Goal: Transaction & Acquisition: Purchase product/service

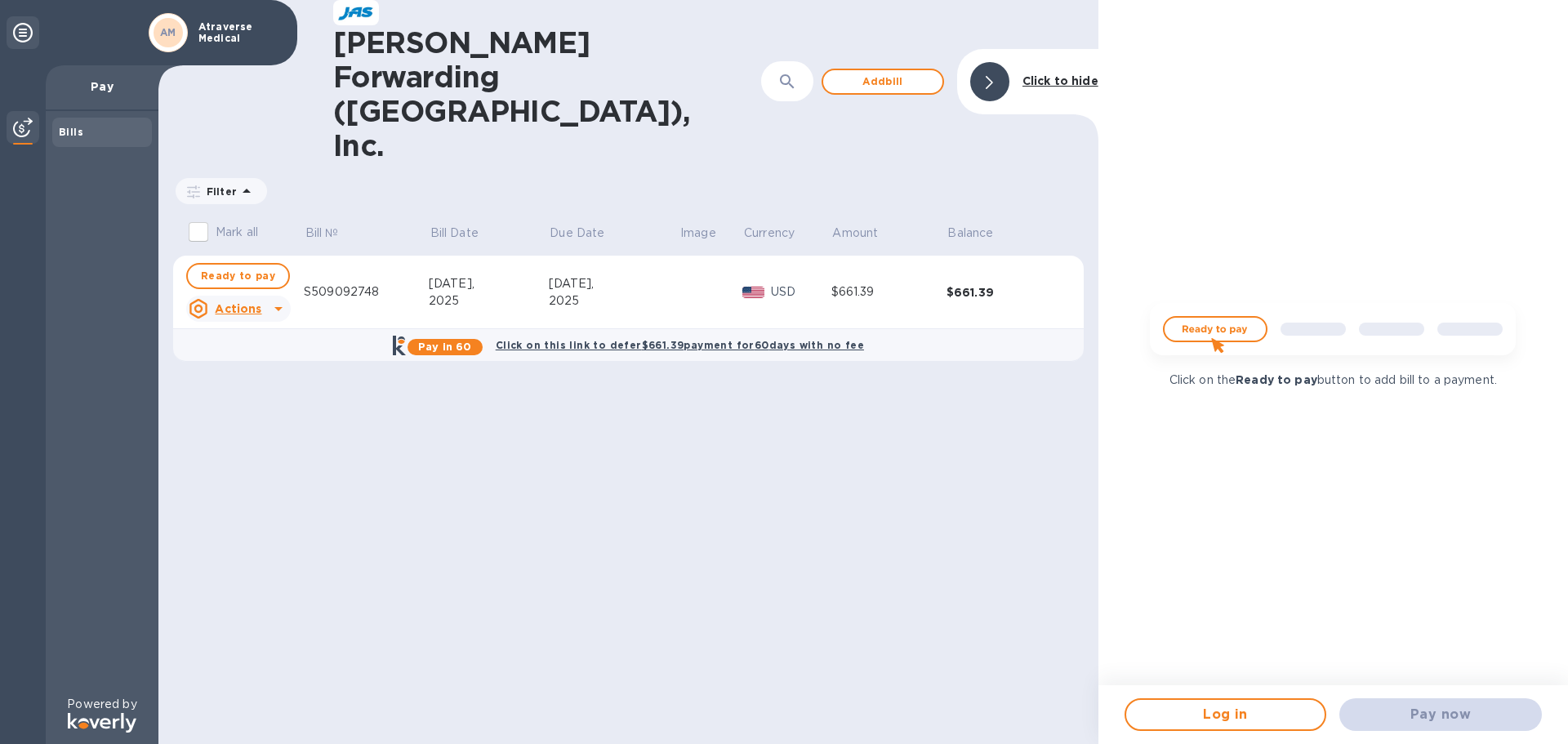
click at [1200, 348] on img at bounding box center [1333, 335] width 392 height 79
click at [708, 397] on div "[PERSON_NAME] Forwarding ([GEOGRAPHIC_DATA]), Inc. ​ Add [PERSON_NAME] to hide …" at bounding box center [628, 372] width 940 height 744
drag, startPoint x: 1443, startPoint y: 713, endPoint x: 1168, endPoint y: 538, distance: 326.0
click at [1443, 713] on div "Pay now" at bounding box center [1441, 714] width 216 height 46
click at [746, 363] on div "[PERSON_NAME] Forwarding ([GEOGRAPHIC_DATA]), Inc. ​ Add [PERSON_NAME] to hide …" at bounding box center [628, 372] width 940 height 744
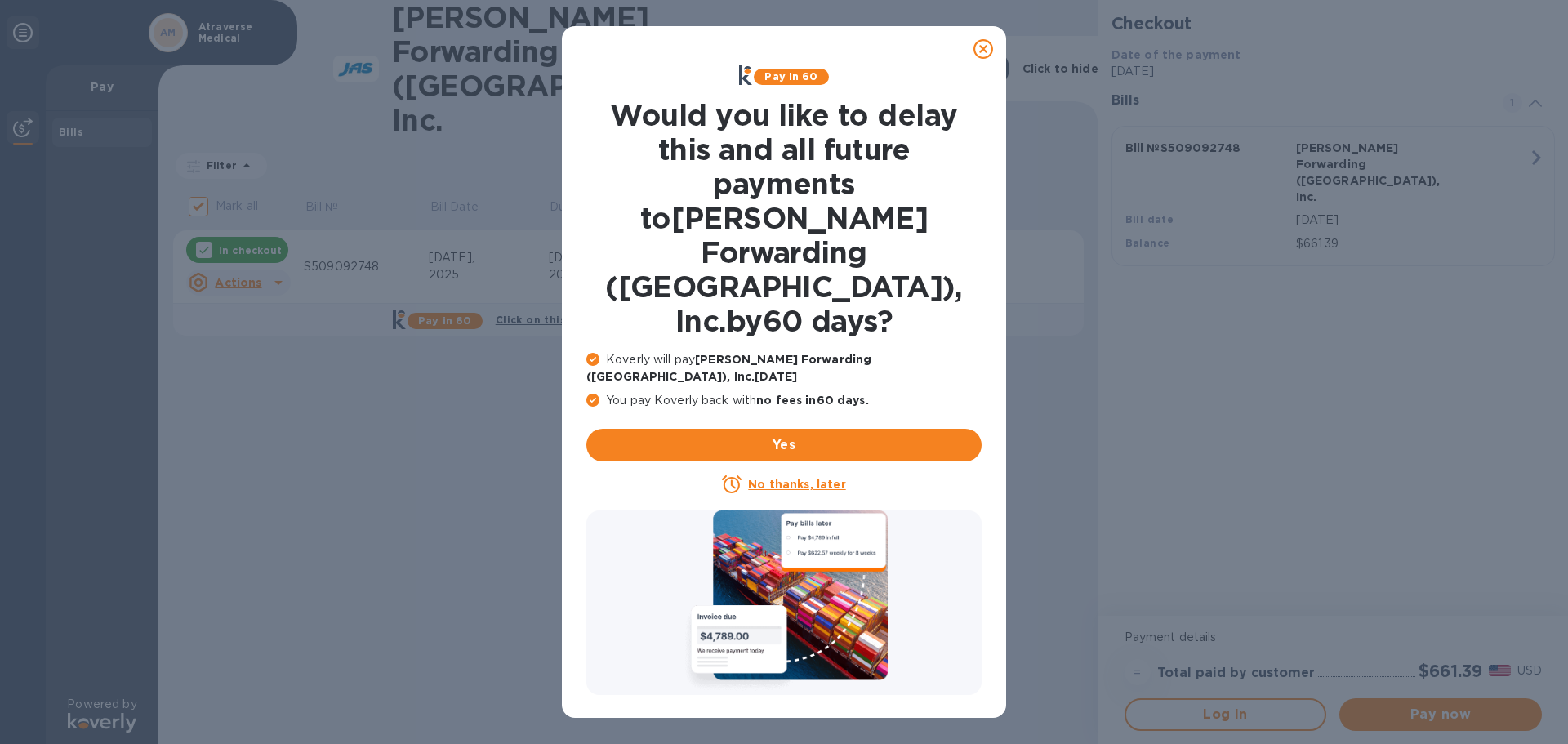
click at [783, 478] on u "No thanks, later" at bounding box center [796, 484] width 97 height 13
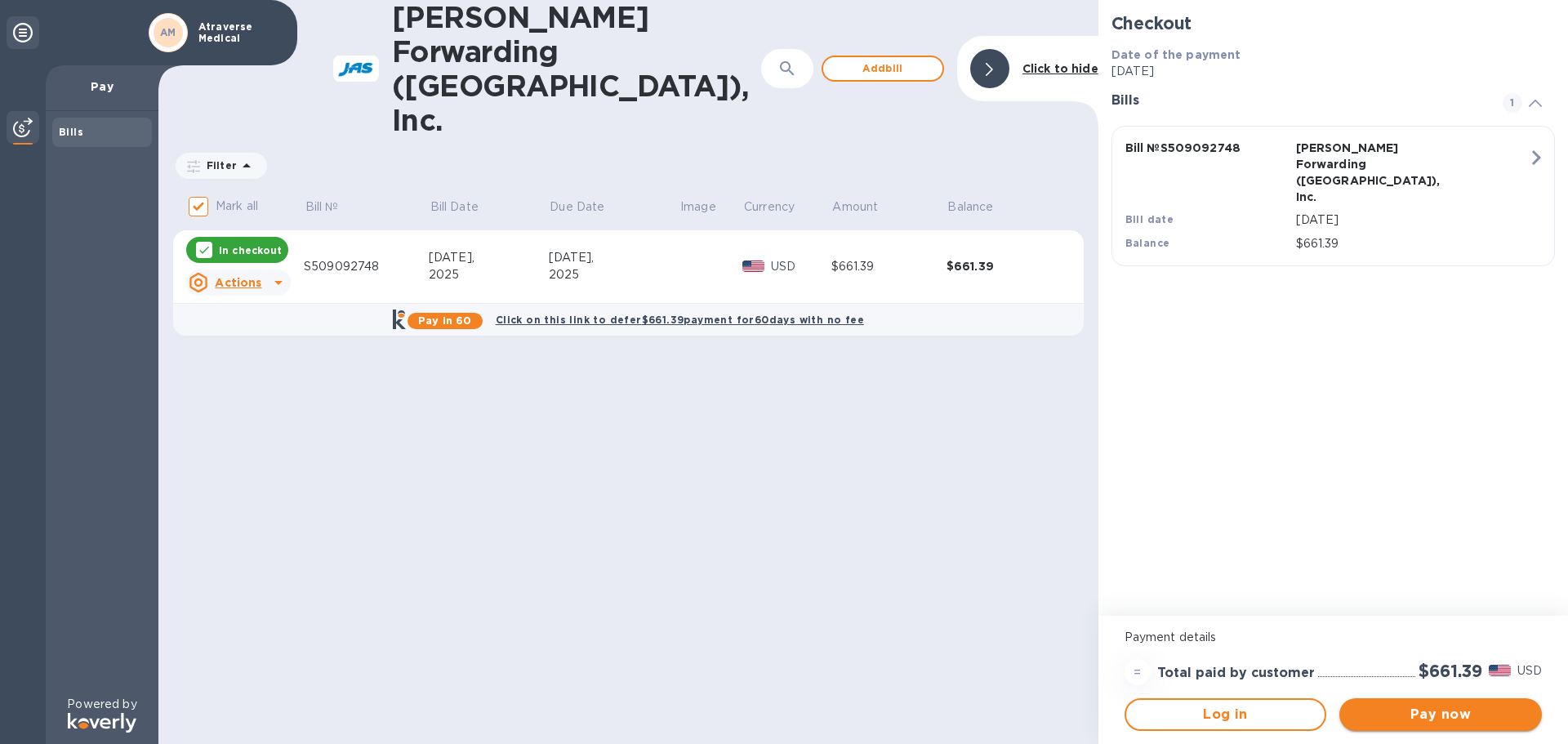
click at [1460, 716] on span "Pay now" at bounding box center [1440, 715] width 176 height 20
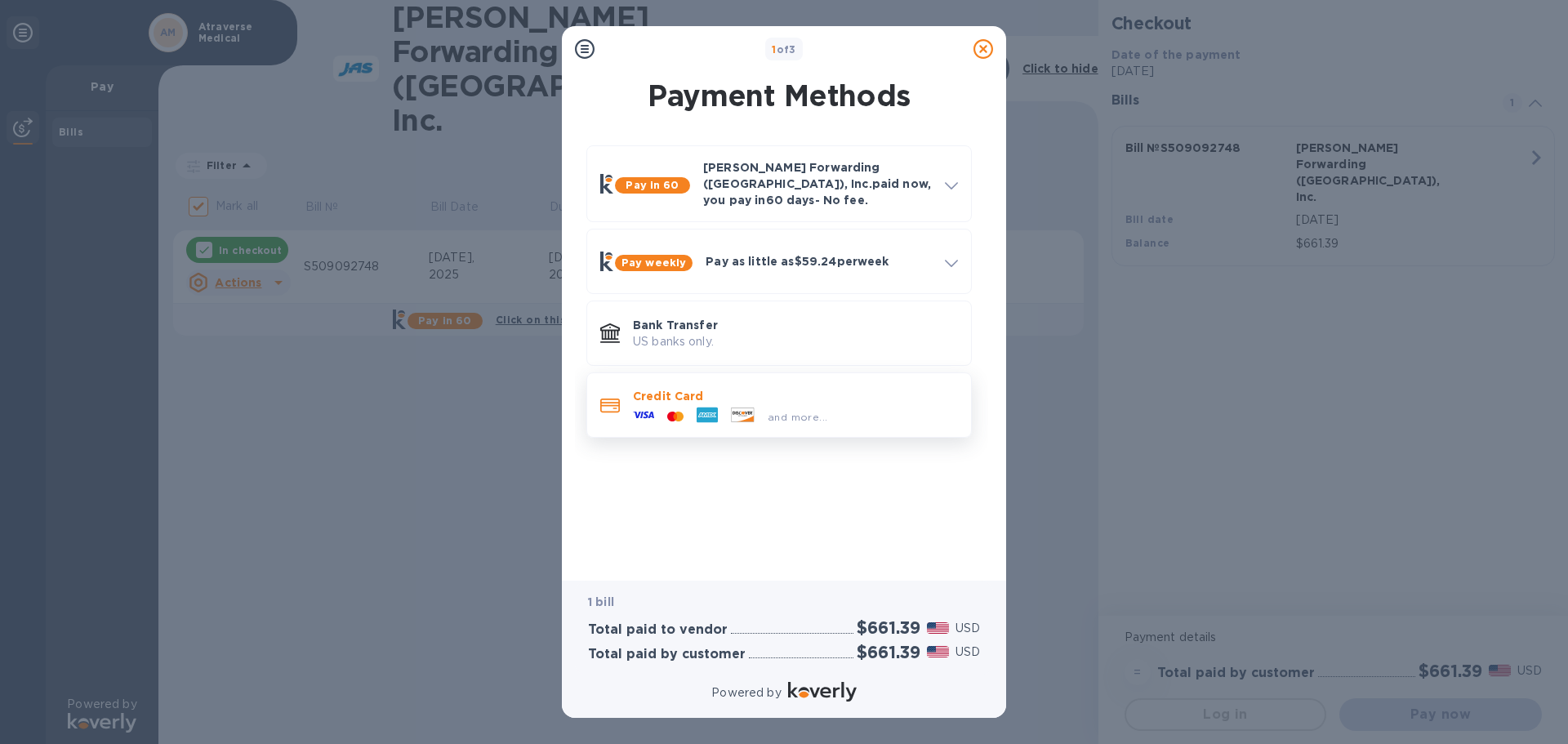
click at [649, 388] on p "Credit Card" at bounding box center [795, 396] width 325 height 17
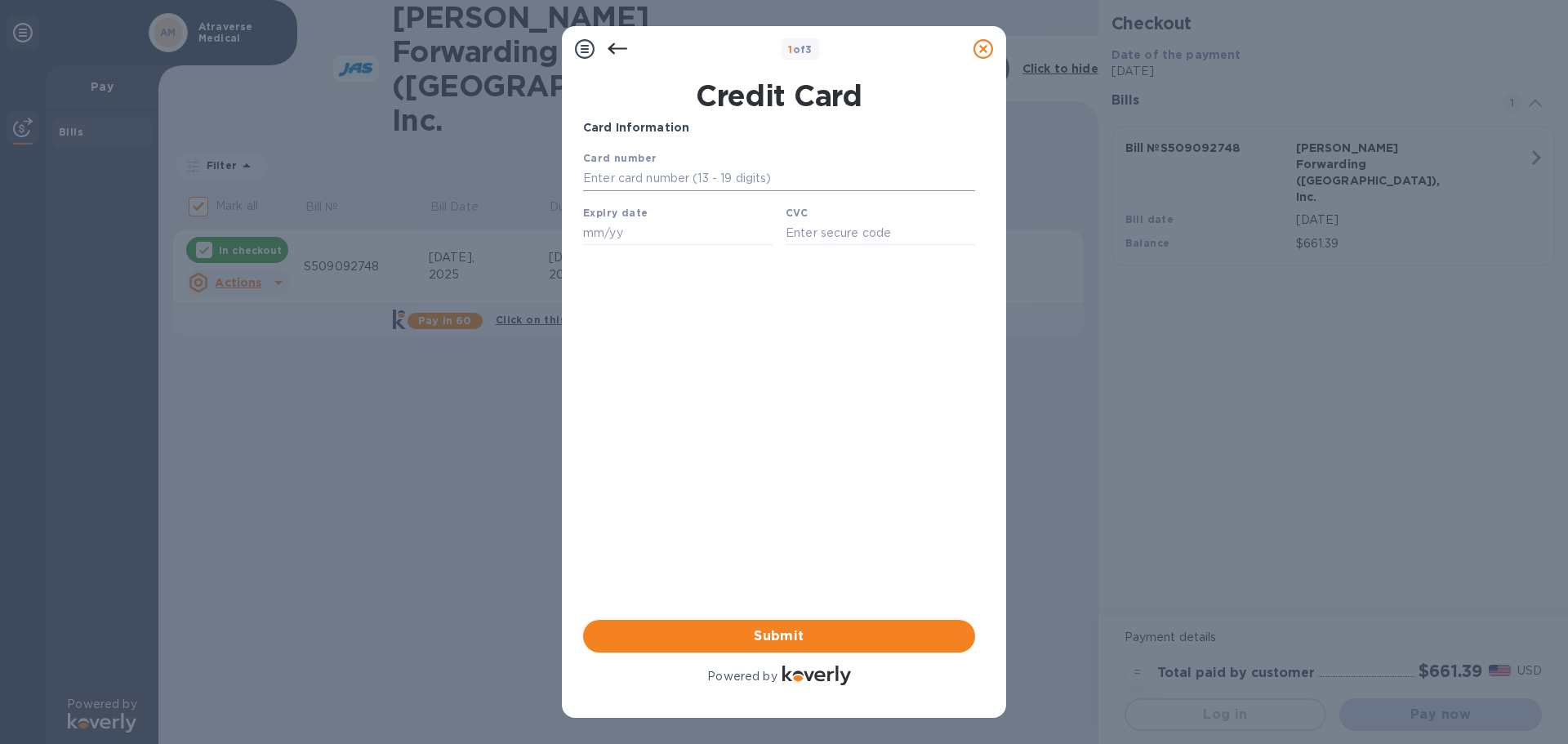
click at [655, 173] on input "text" at bounding box center [779, 179] width 392 height 25
type input "[CREDIT_CARD_NUMBER]"
click at [664, 227] on input "text" at bounding box center [678, 233] width 189 height 25
type input "08/28"
click at [789, 231] on input "text" at bounding box center [880, 233] width 189 height 25
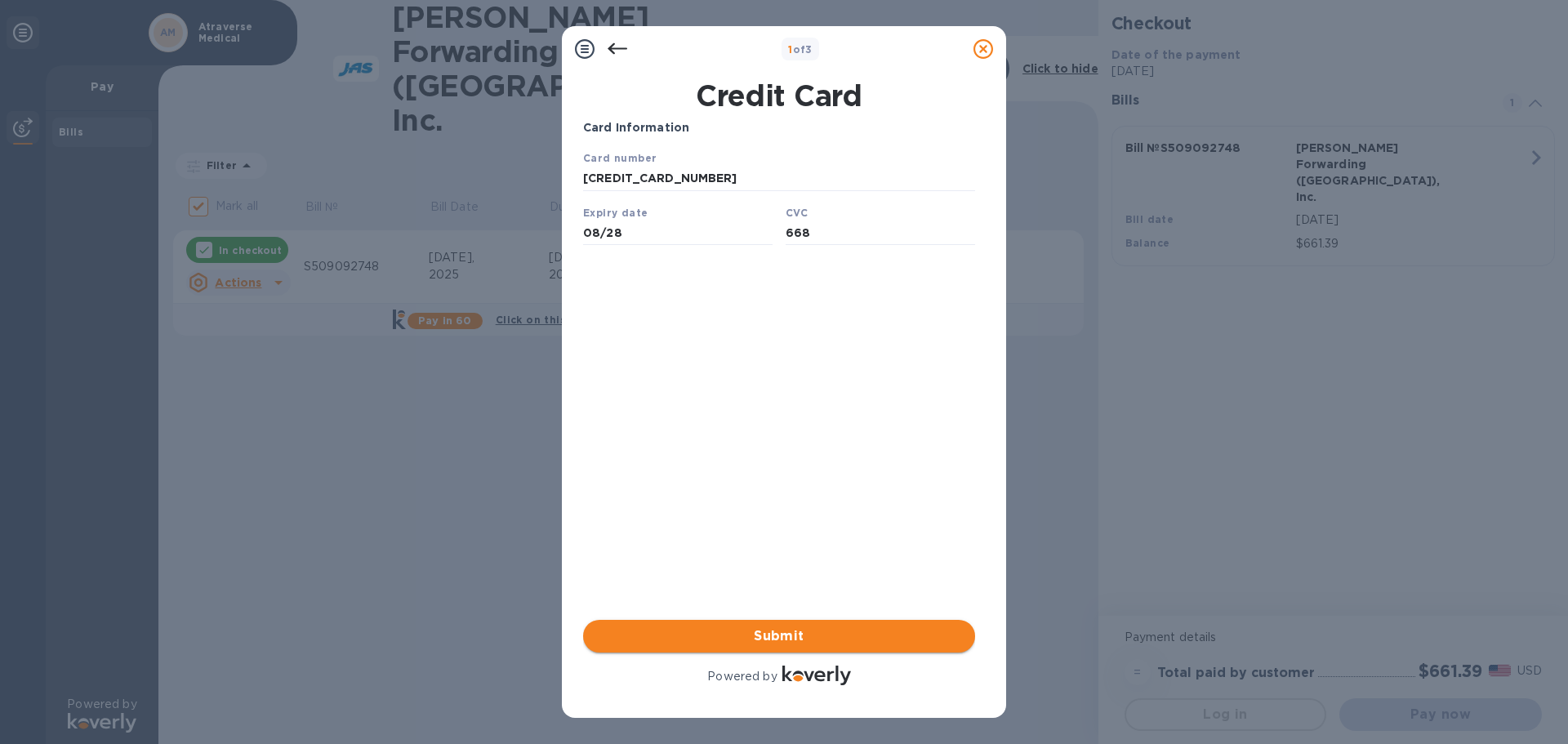
type input "668"
click at [765, 624] on button "Submit" at bounding box center [779, 636] width 392 height 32
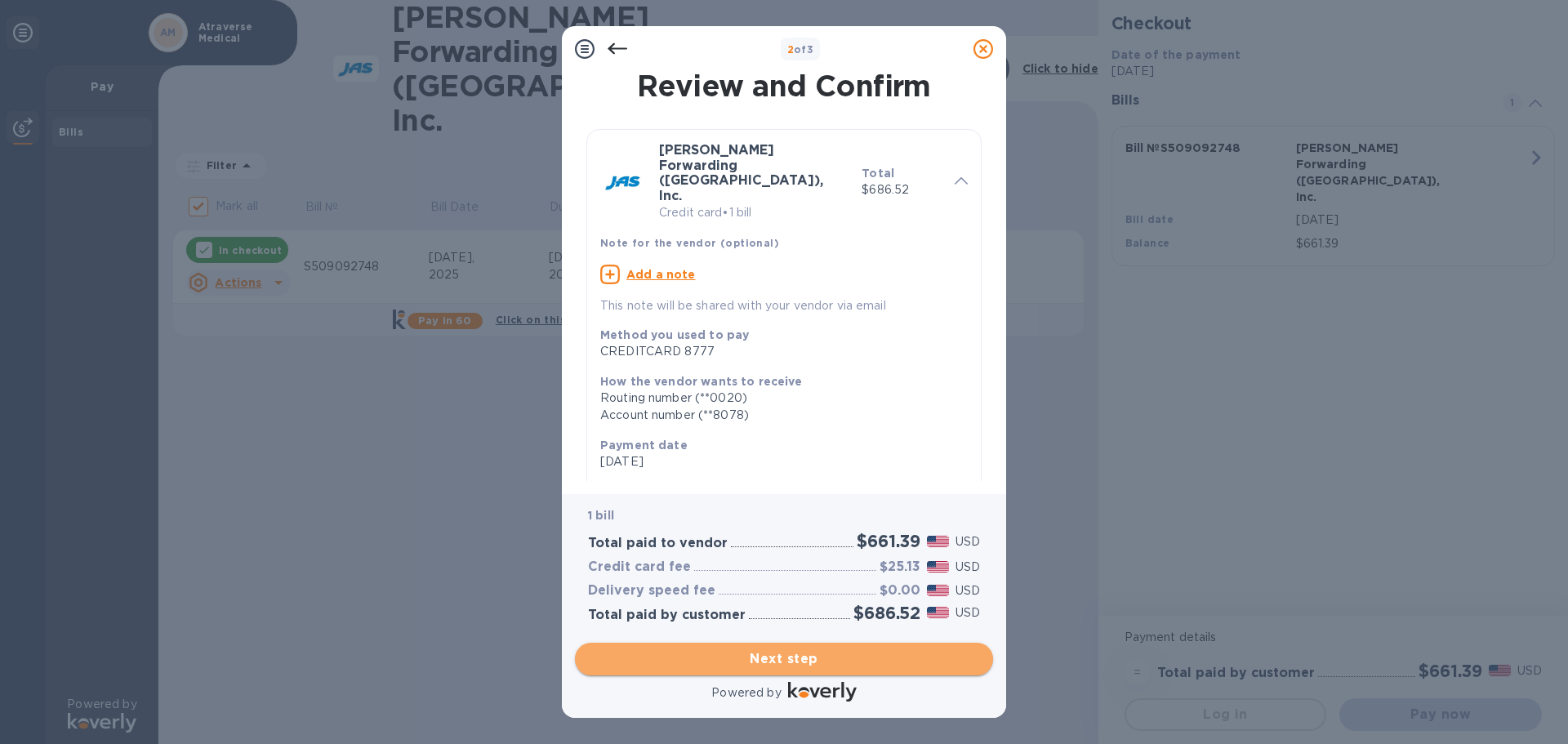
click at [786, 660] on span "Next step" at bounding box center [784, 660] width 392 height 20
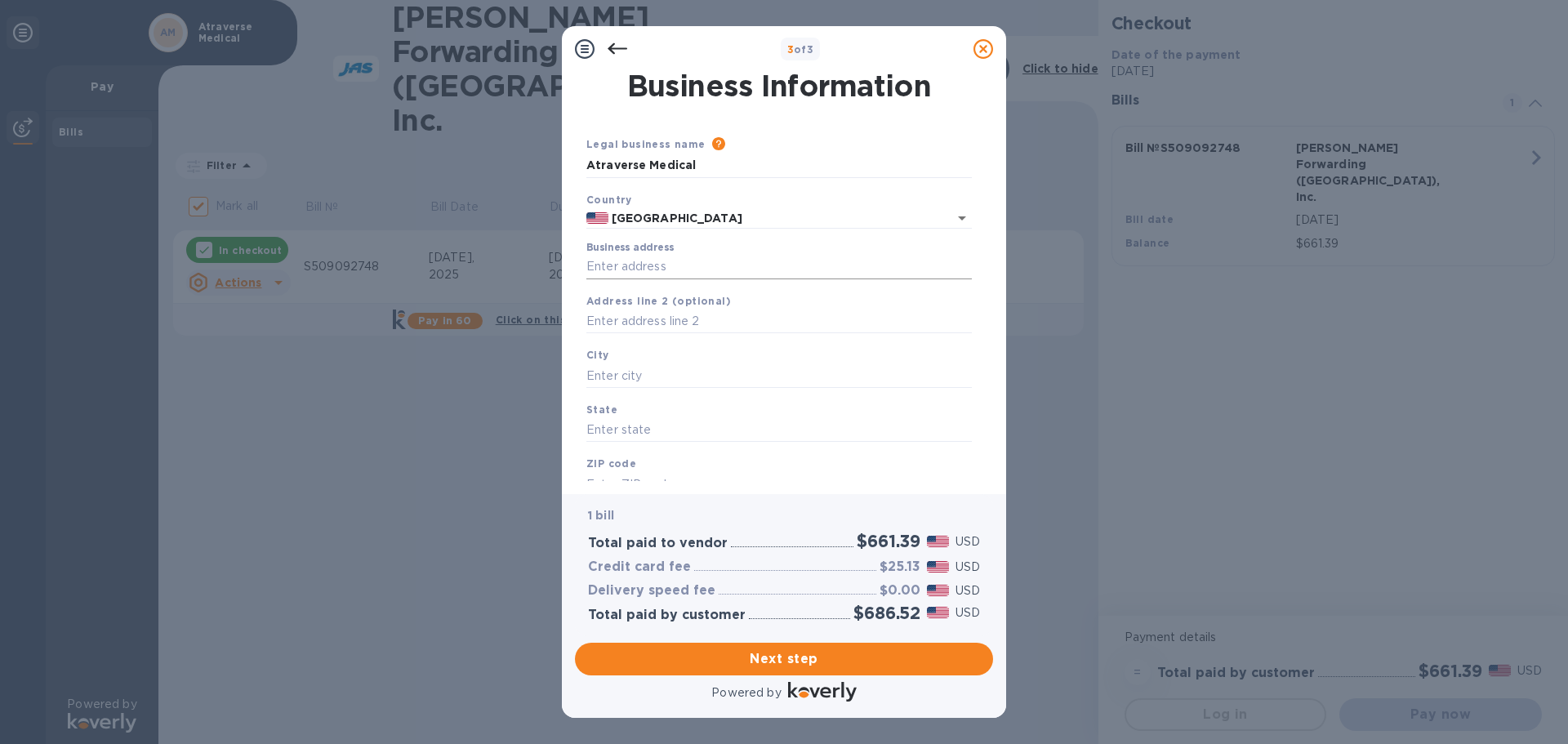
click at [679, 262] on input "Business address" at bounding box center [779, 267] width 386 height 25
type input "[STREET_ADDRESS][PERSON_NAME]"
type input "[GEOGRAPHIC_DATA]"
type input "CA"
type input "92075"
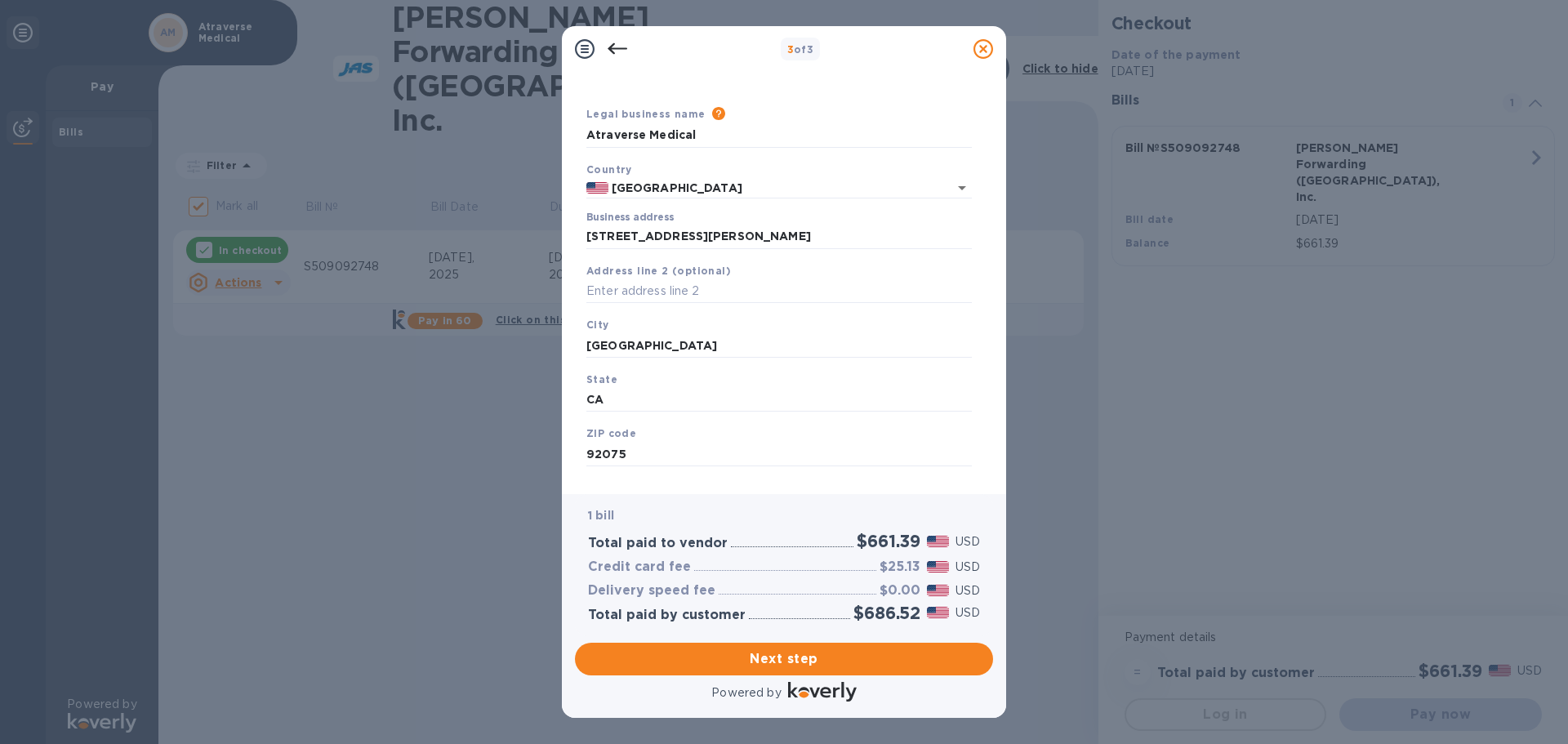
scroll to position [55, 0]
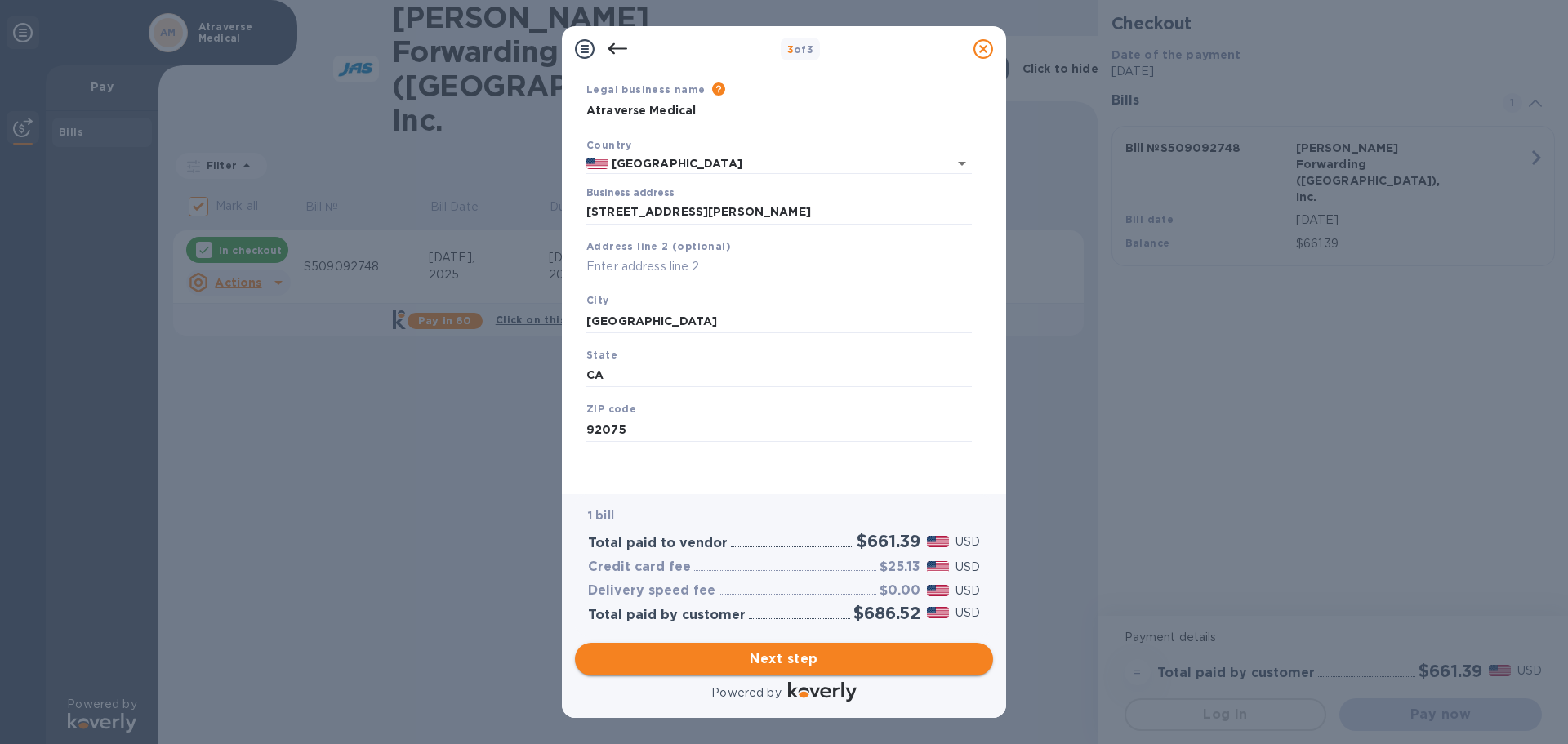
click at [787, 660] on span "Next step" at bounding box center [784, 660] width 392 height 20
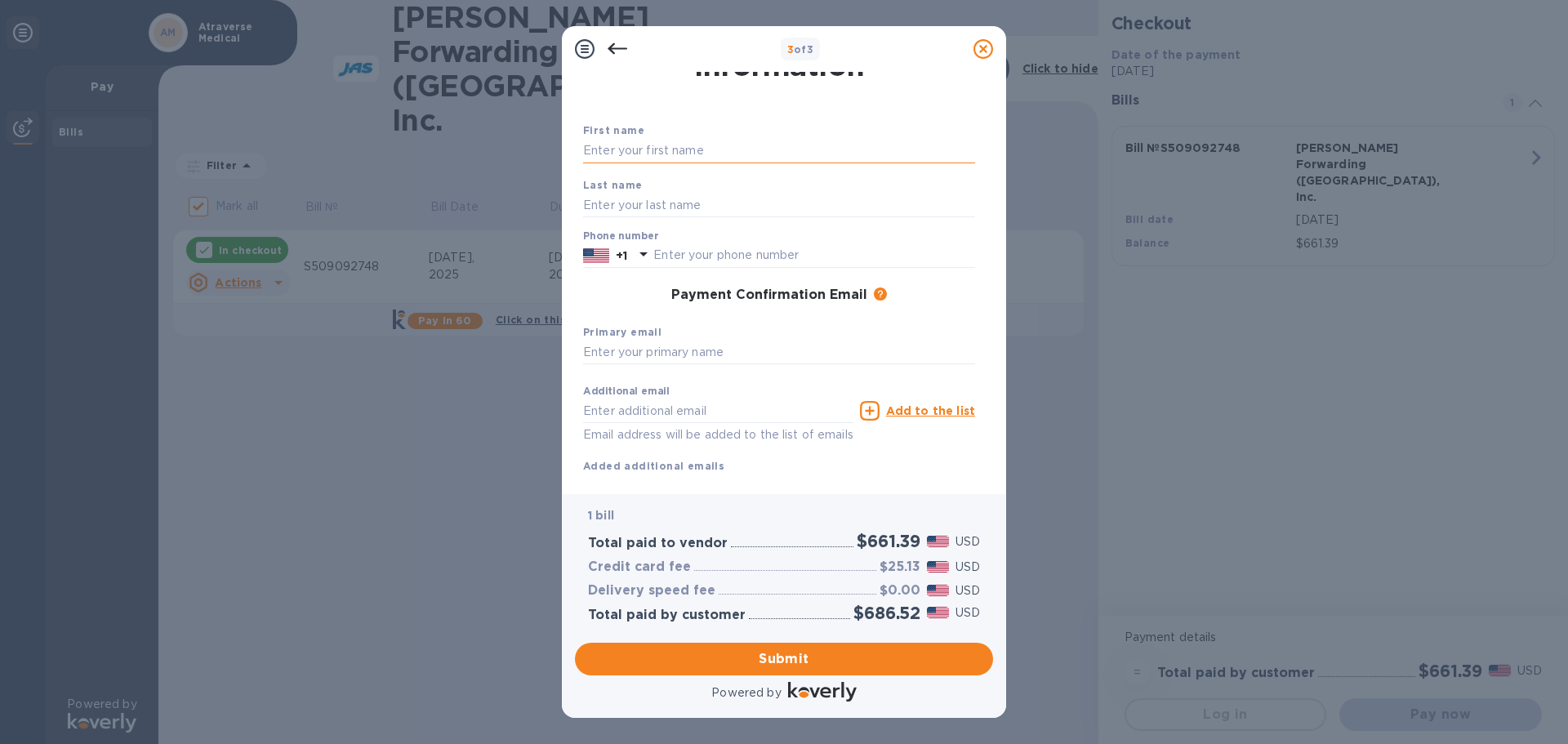
click at [608, 148] on input "text" at bounding box center [779, 151] width 392 height 25
type input "[PERSON_NAME]"
type input "Gandeepan"
type input "3136586024"
type input "[EMAIL_ADDRESS][DOMAIN_NAME]"
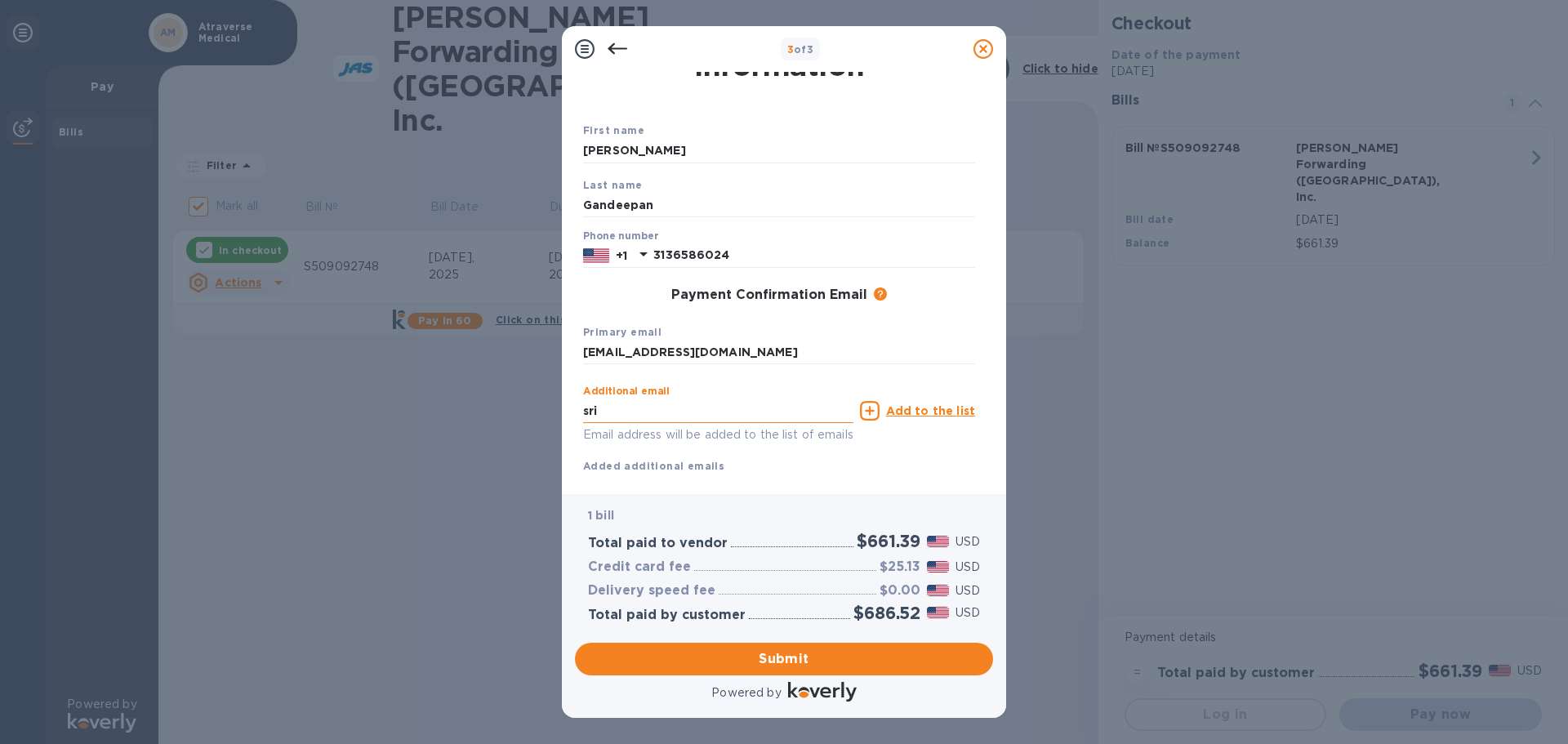
type input "[EMAIL_ADDRESS][DOMAIN_NAME]"
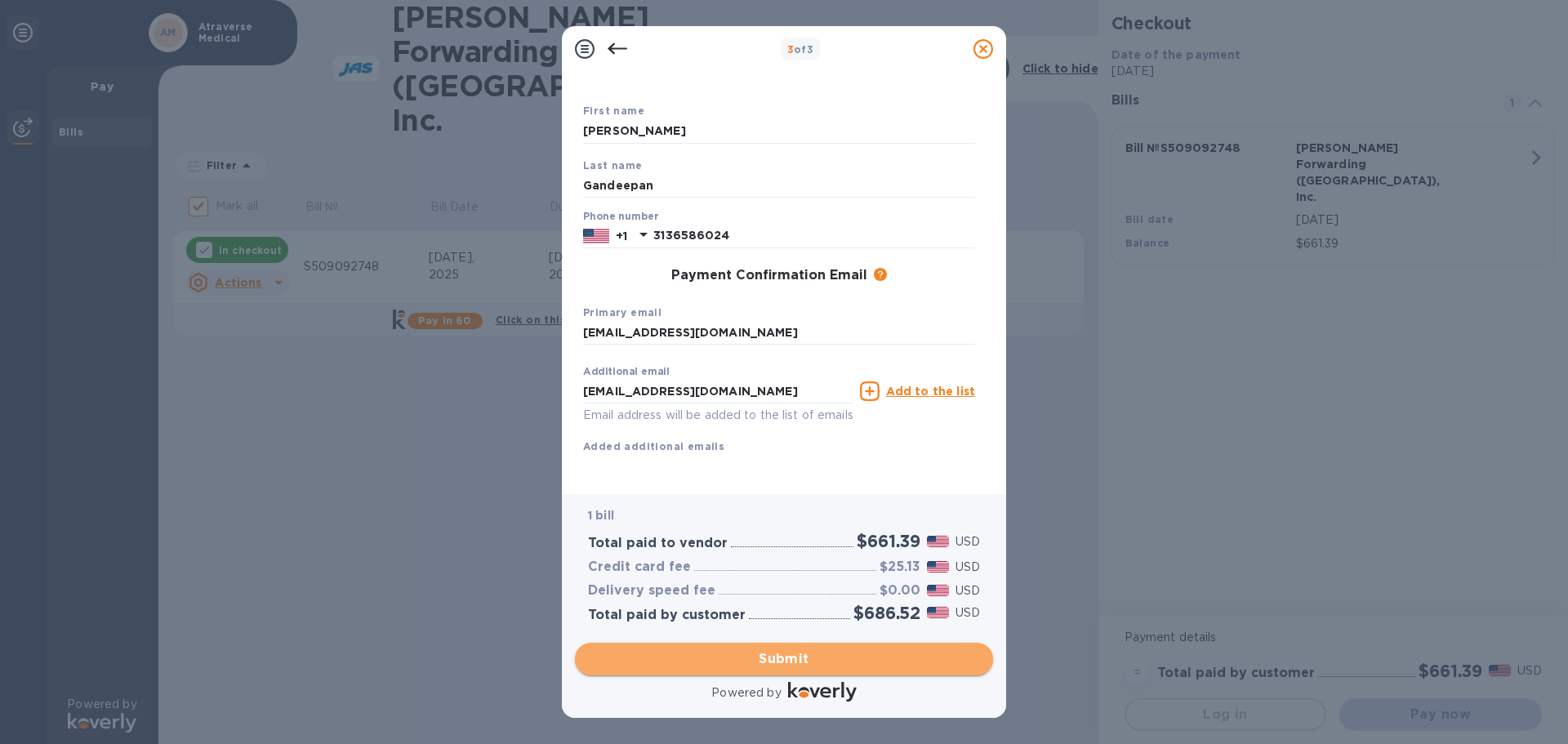
click at [787, 662] on span "Submit" at bounding box center [784, 660] width 392 height 20
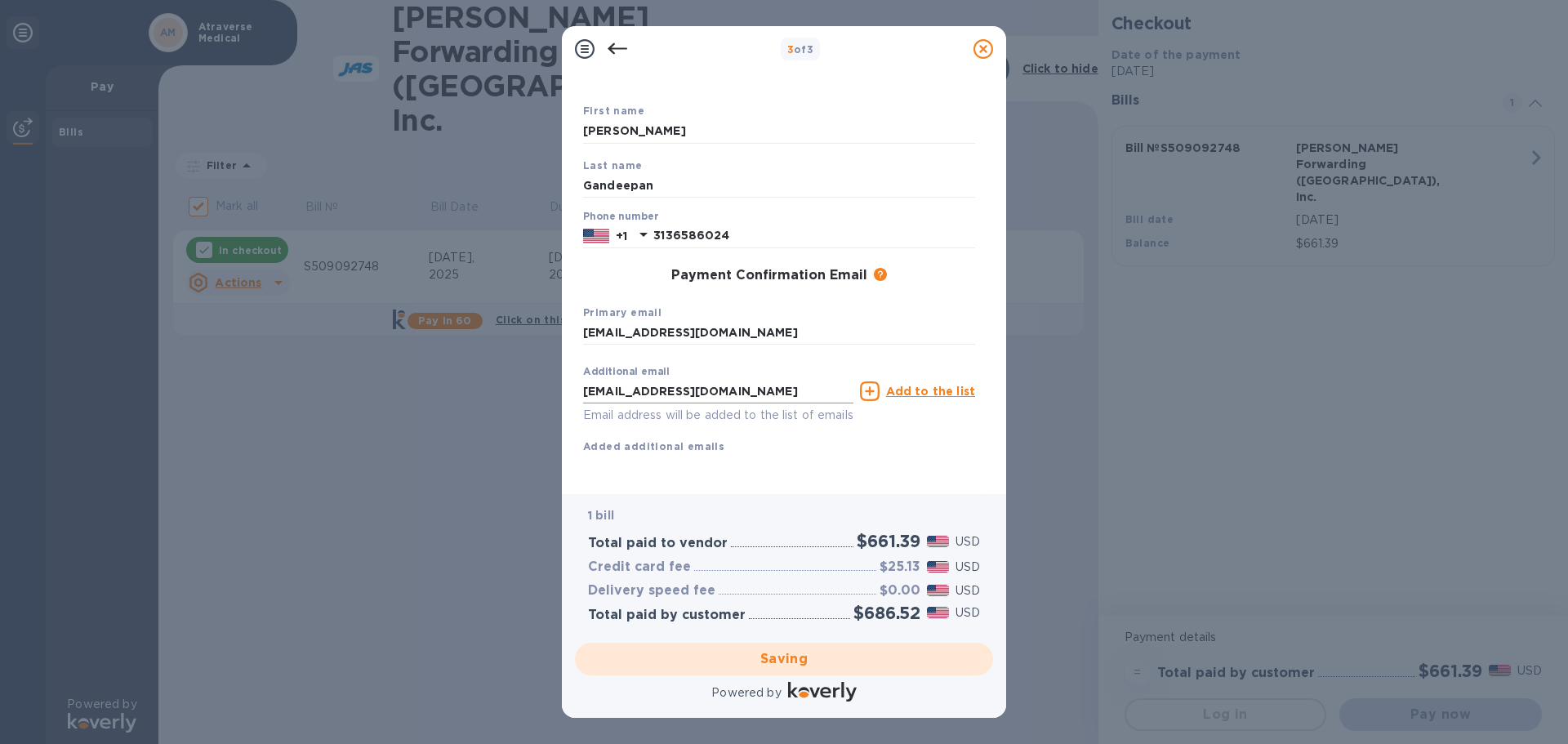
checkbox input "false"
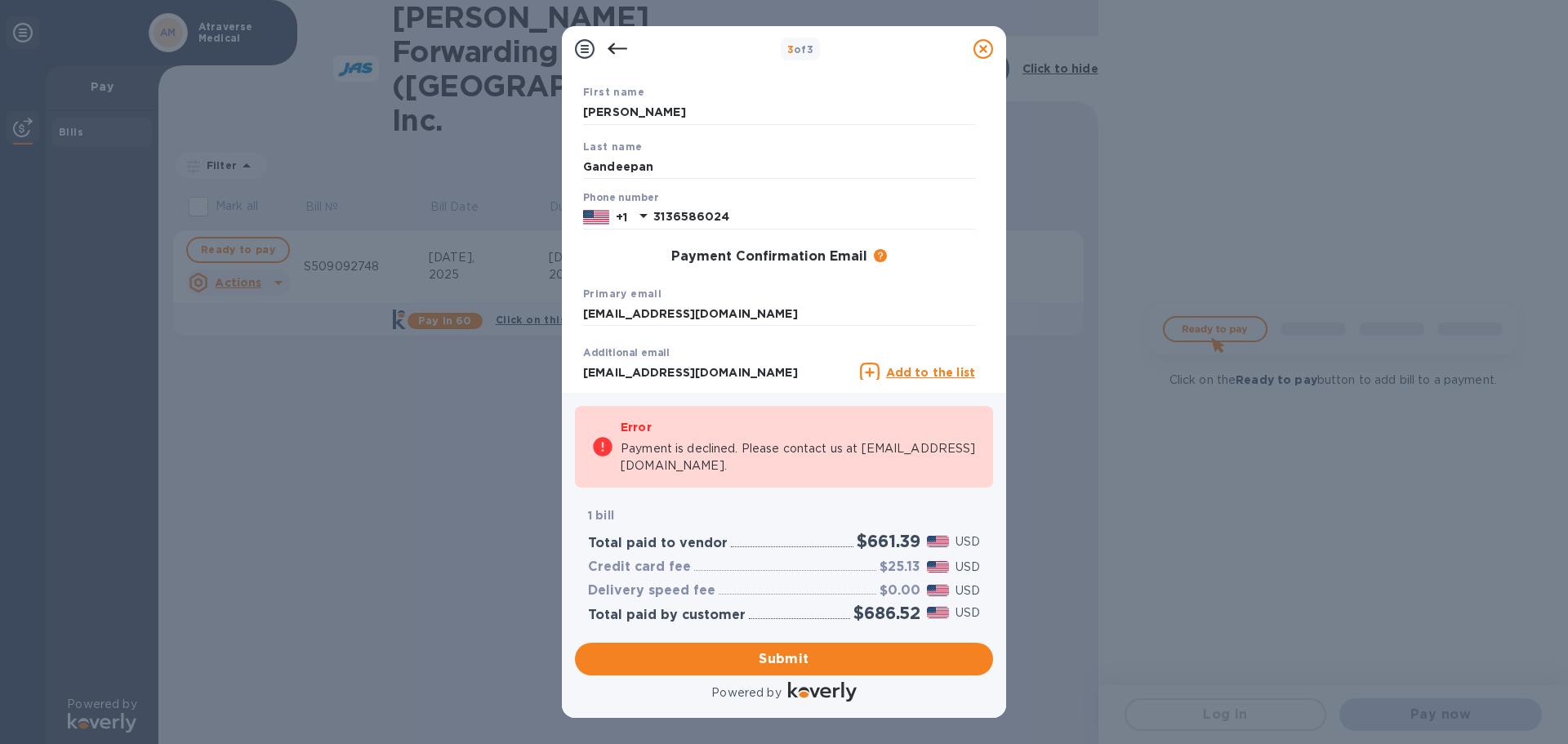
click at [621, 51] on icon at bounding box center [617, 49] width 20 height 20
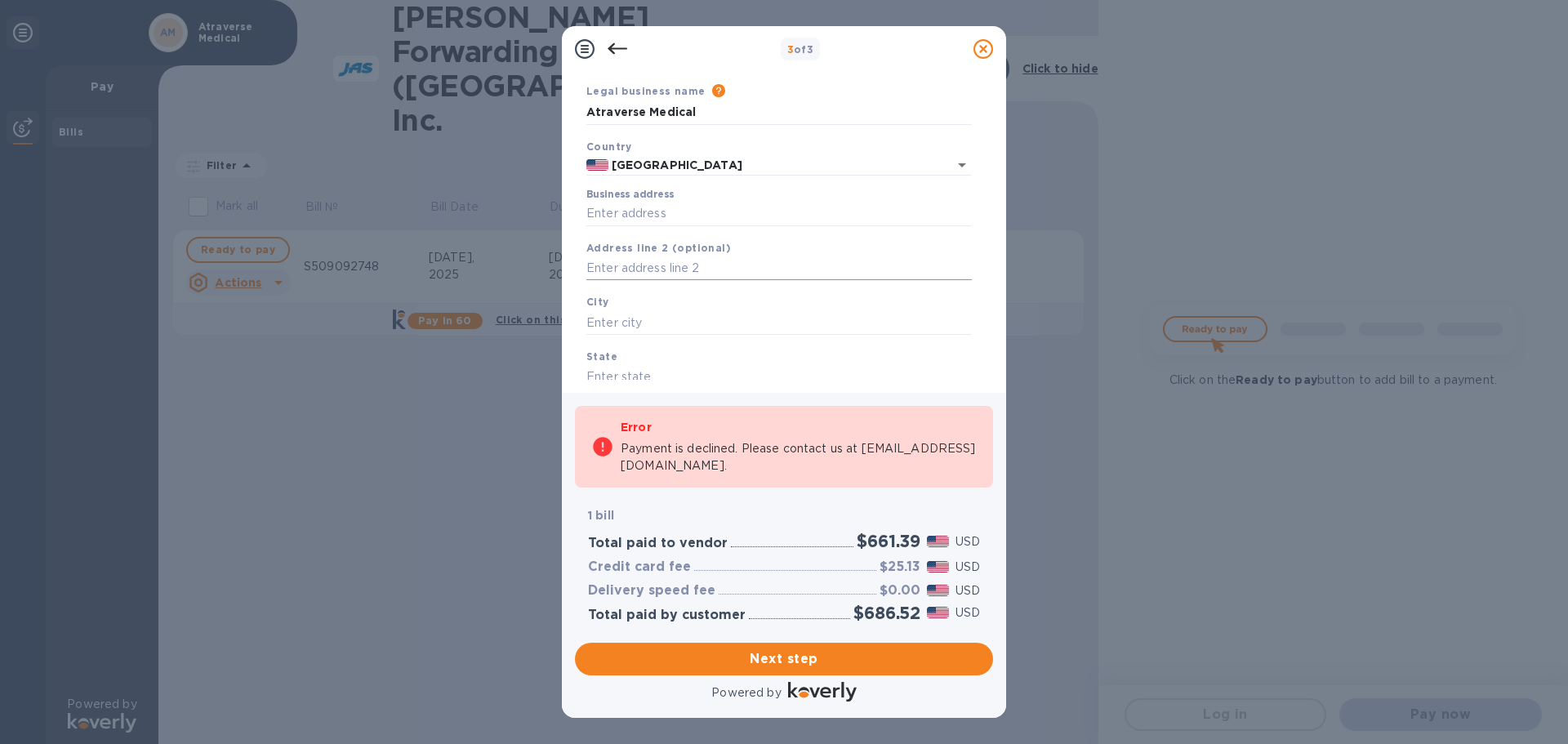
scroll to position [82, 0]
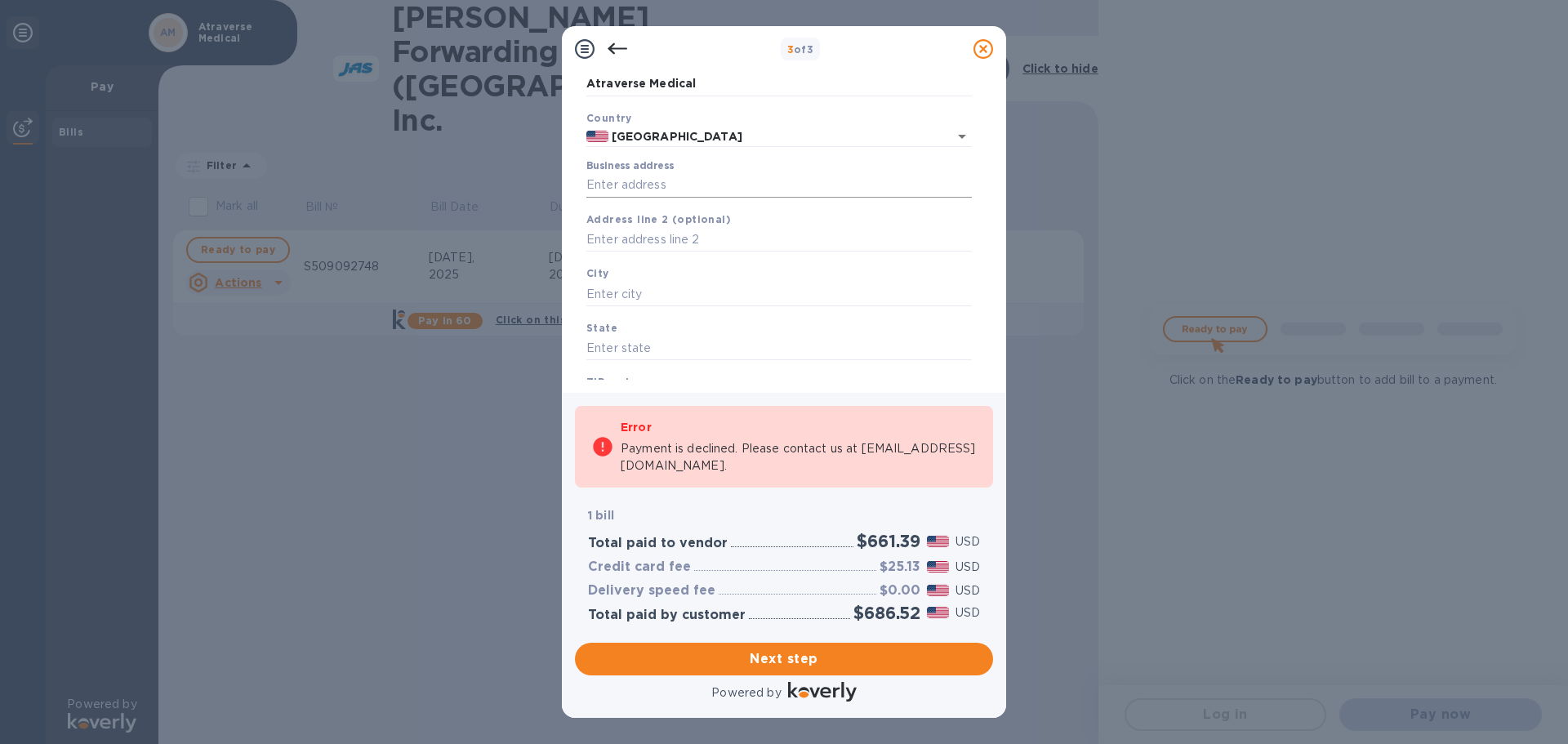
click at [678, 184] on input "Business address" at bounding box center [779, 185] width 386 height 25
type input "36 Coppercrest"
click at [679, 229] on input "text" at bounding box center [779, 240] width 386 height 25
click at [663, 298] on input "text" at bounding box center [779, 294] width 386 height 25
type input "Aliso Viejo"
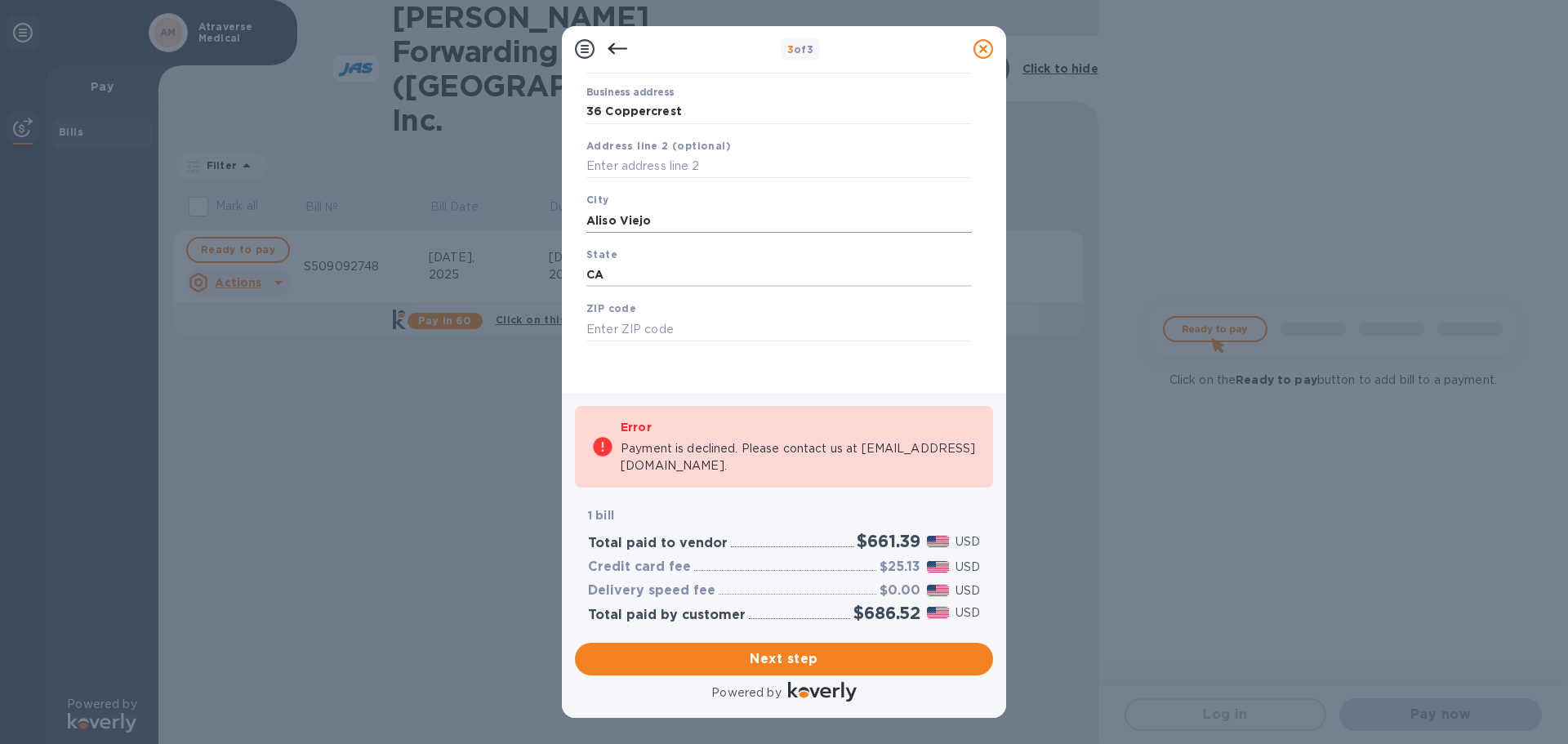
scroll to position [156, 0]
type input "CA"
click at [670, 316] on input "text" at bounding box center [779, 329] width 386 height 25
type input "92656"
click at [793, 663] on span "Next step" at bounding box center [784, 660] width 392 height 20
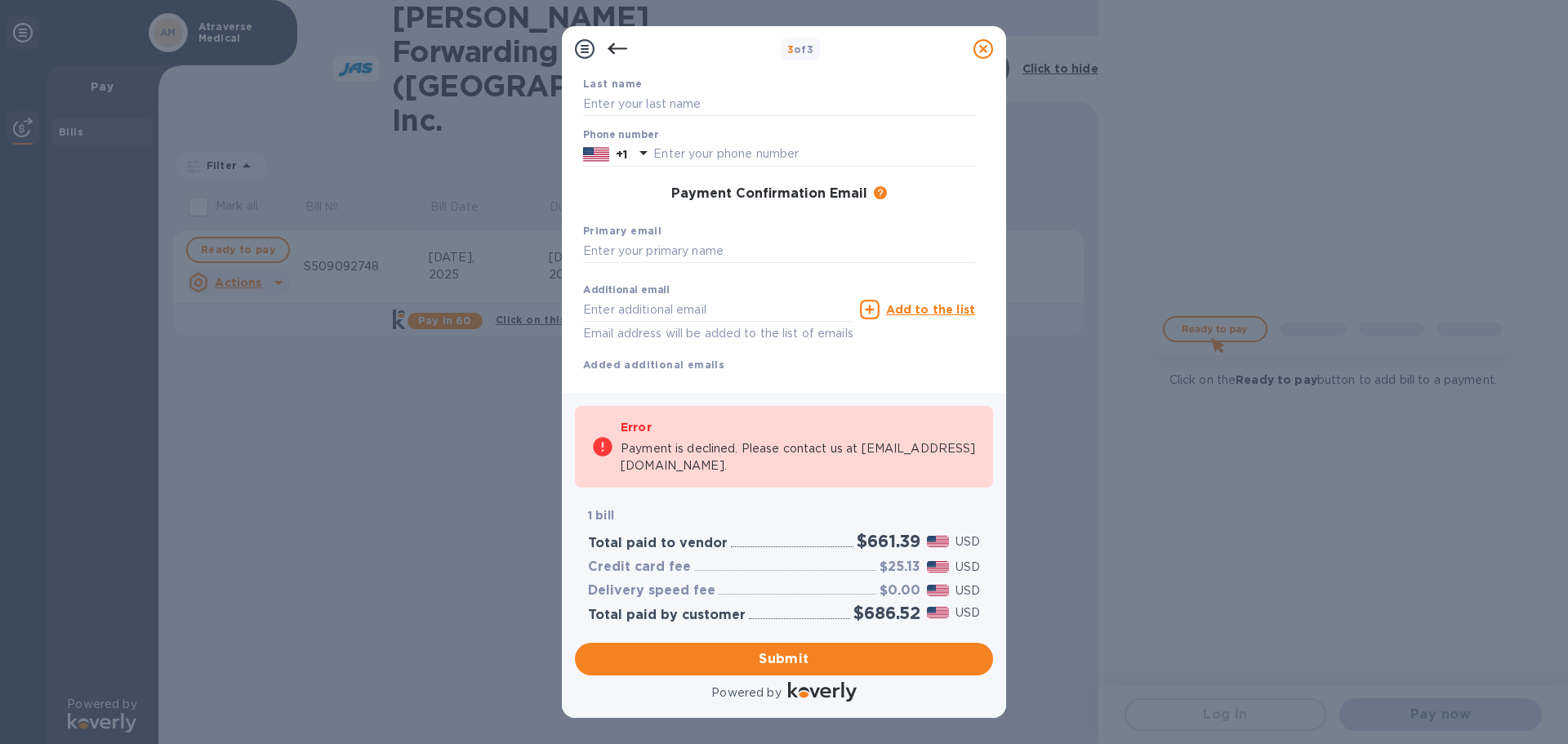
click at [675, 71] on div "3 of 3" at bounding box center [784, 49] width 444 height 46
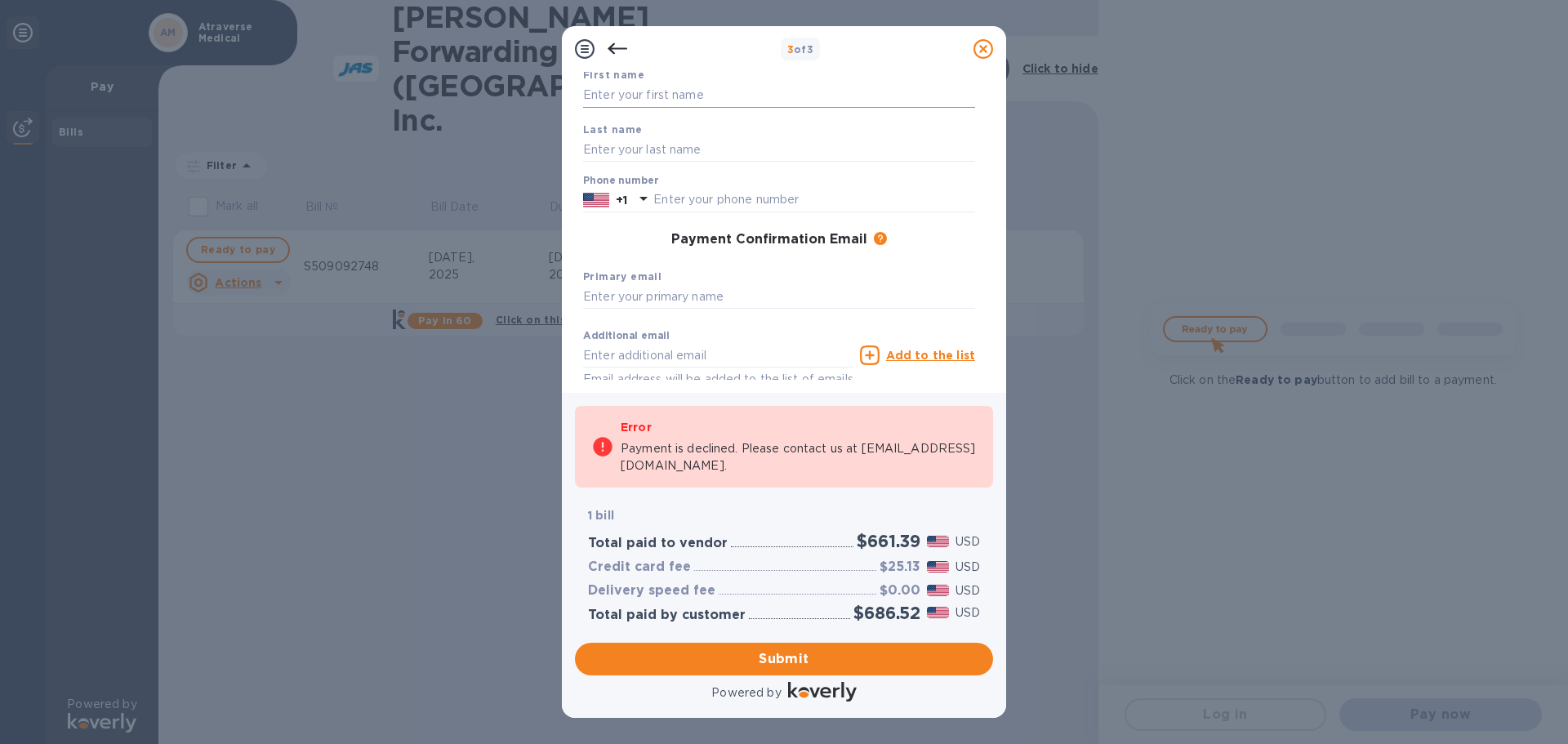
scroll to position [0, 0]
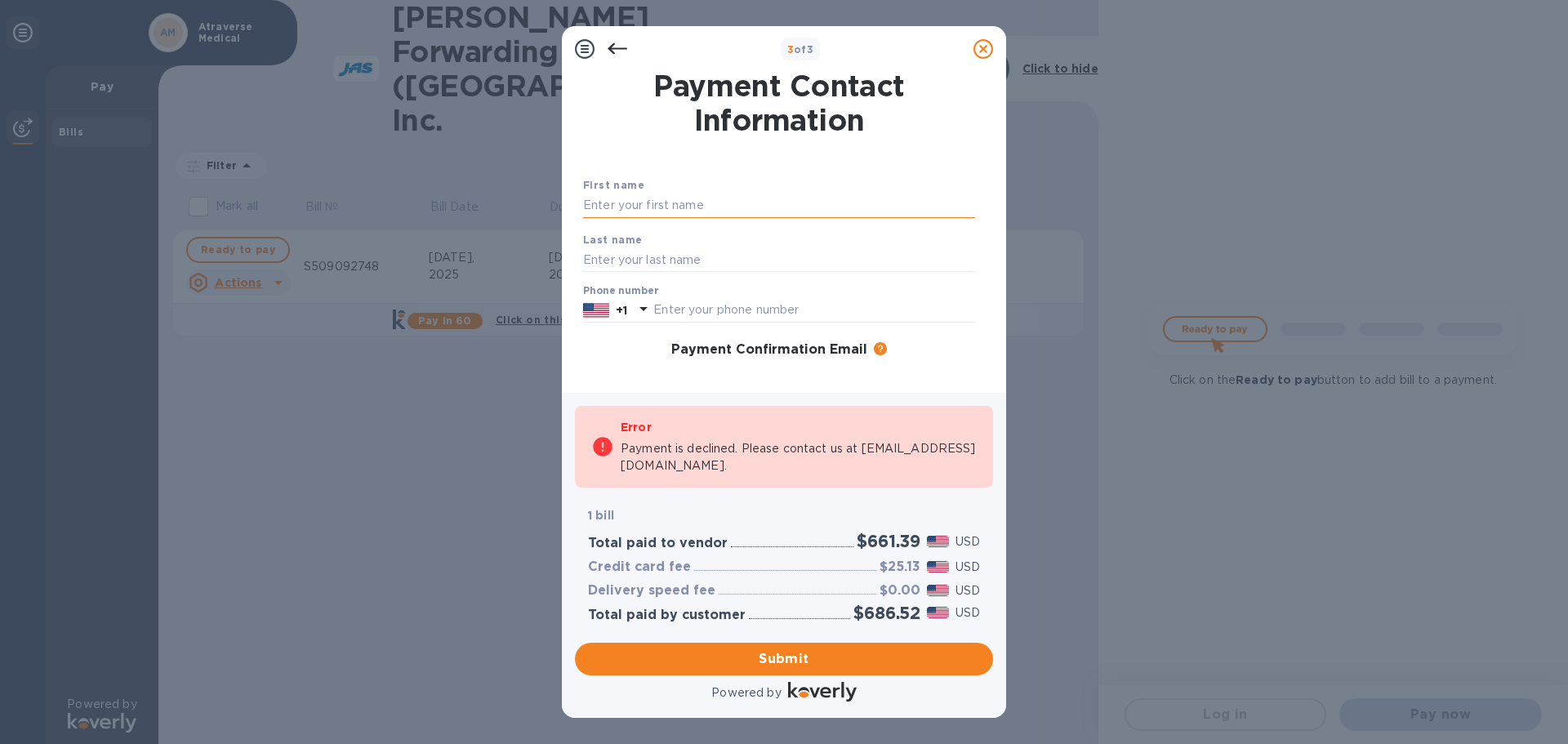
click at [661, 207] on input "text" at bounding box center [779, 206] width 392 height 25
type input "[PERSON_NAME]"
type input "Gandeepan"
type input "3136586024"
click at [728, 488] on div "Error Payment is declined. Please contact us at [EMAIL_ADDRESS][DOMAIN_NAME]." at bounding box center [784, 448] width 424 height 89
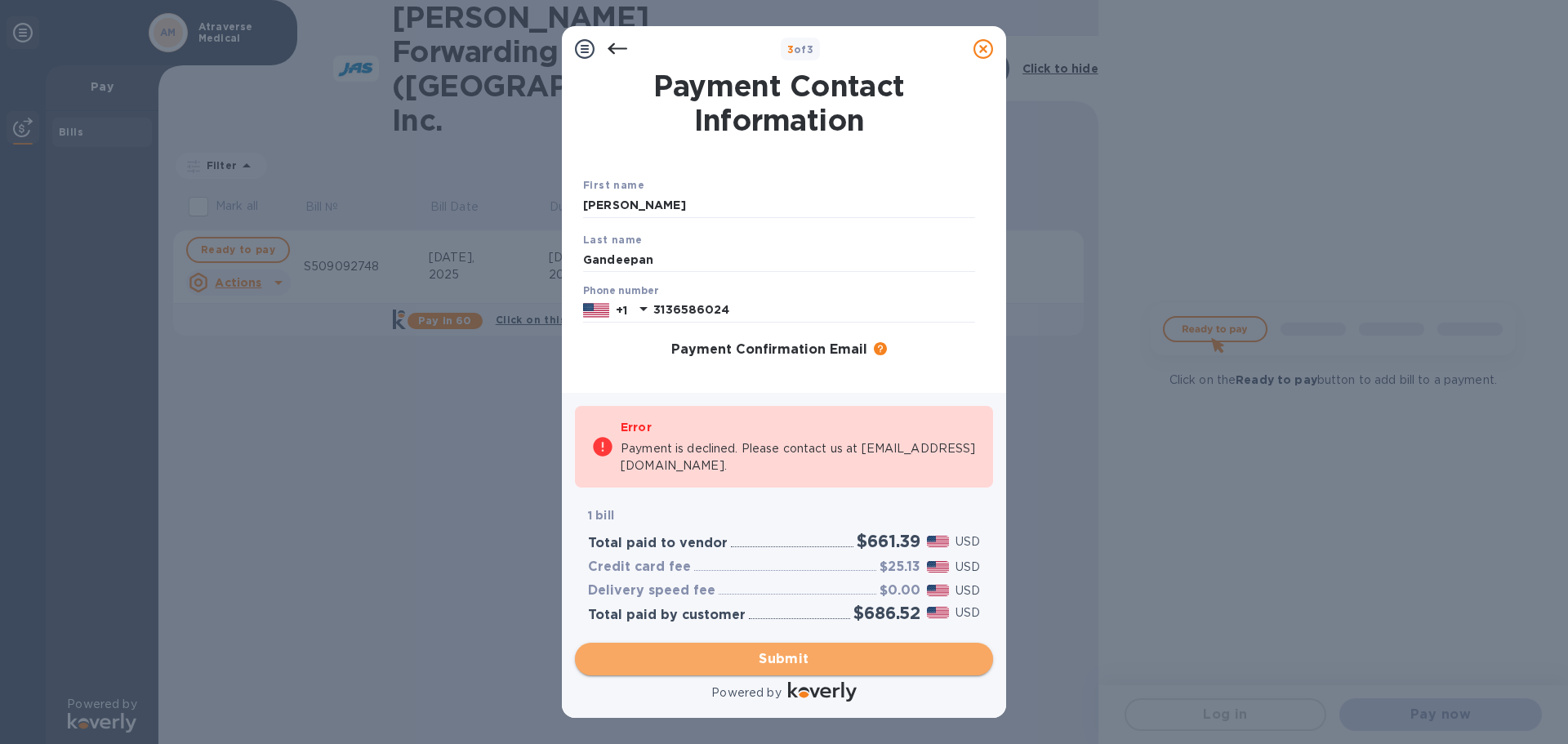
click at [779, 662] on span "Submit" at bounding box center [784, 660] width 392 height 20
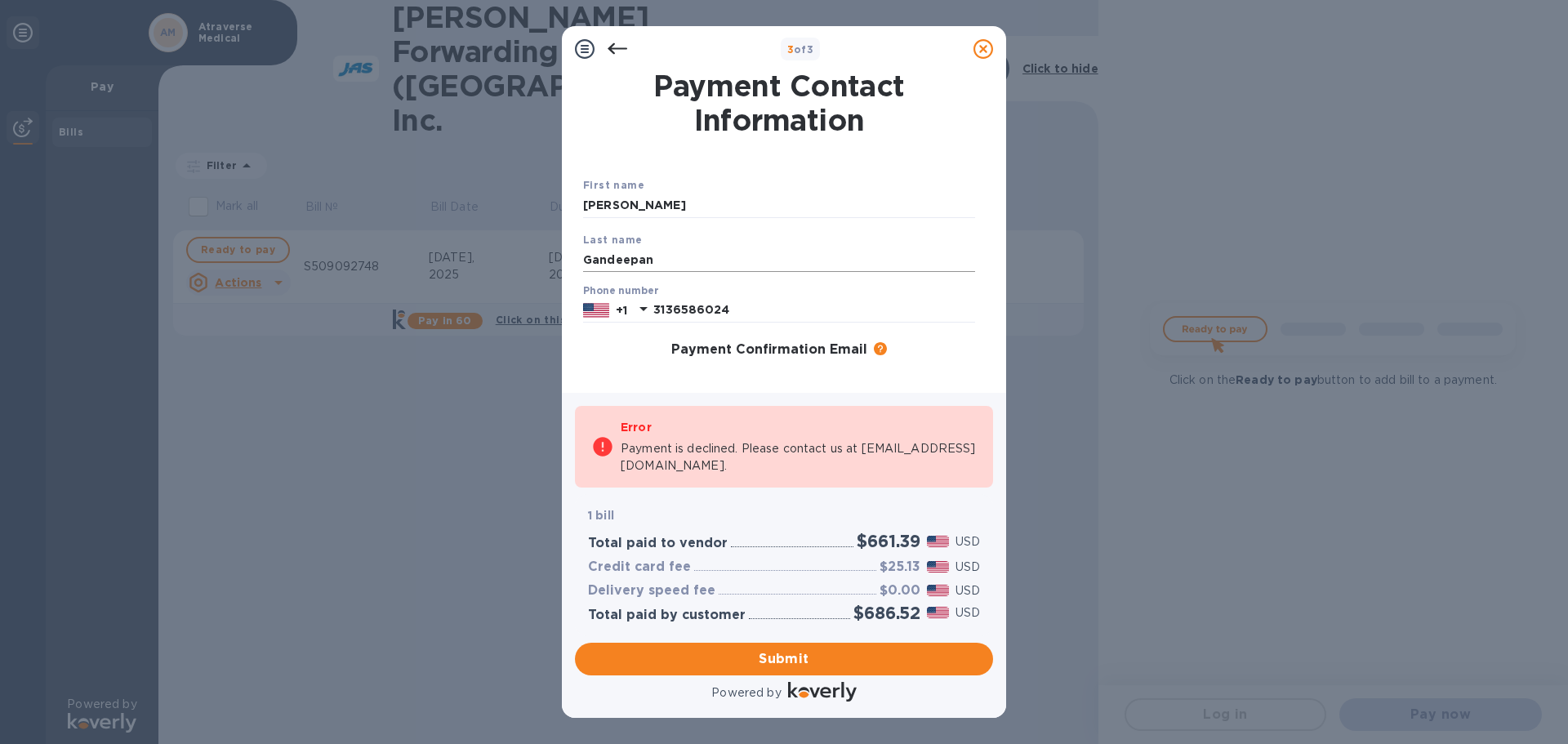
scroll to position [216, 0]
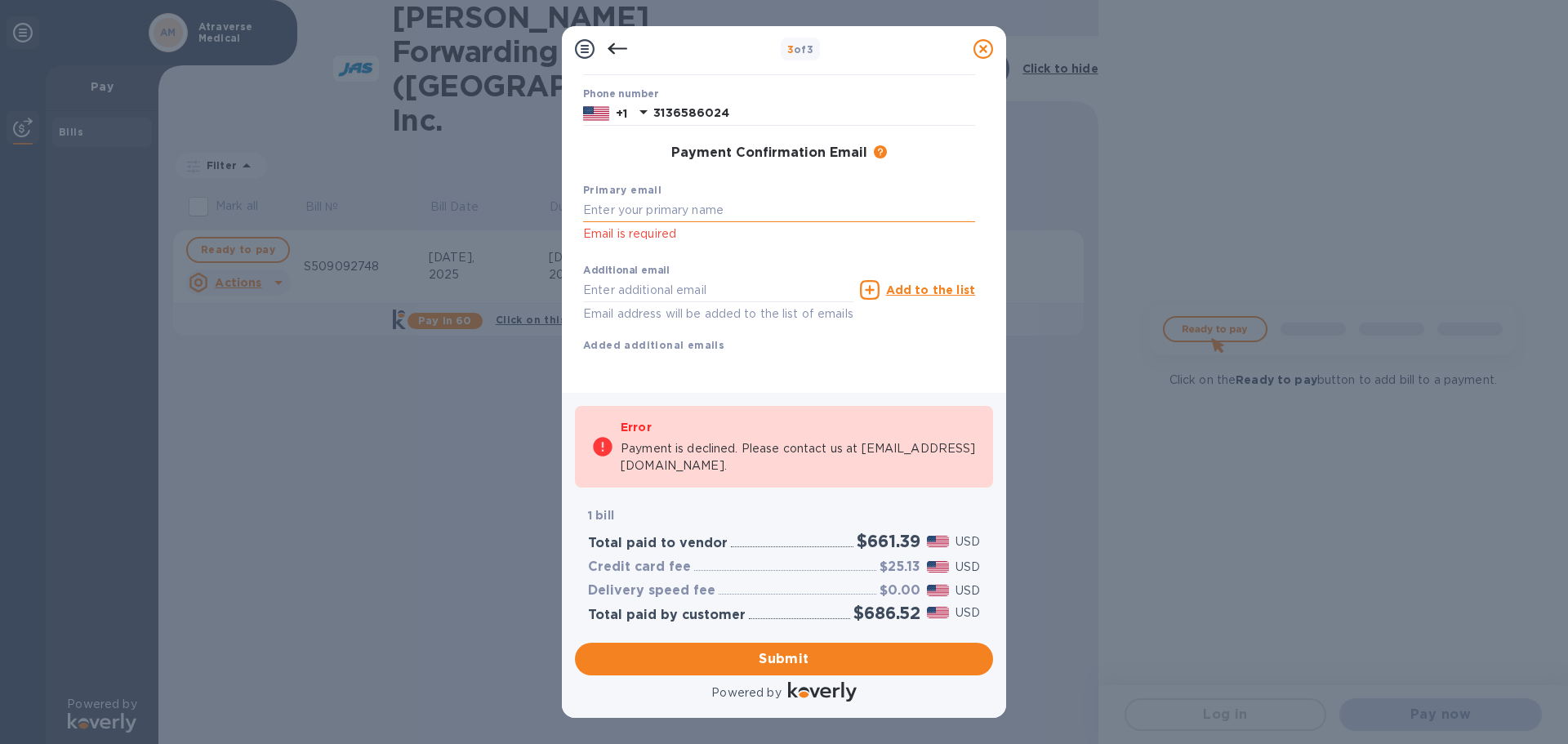
click at [658, 199] on input "text" at bounding box center [779, 211] width 392 height 25
type input "[EMAIL_ADDRESS][DOMAIN_NAME]"
click at [916, 348] on div "First name [PERSON_NAME] Last name [PERSON_NAME] Phone number [PHONE_NUMBER] Pa…" at bounding box center [779, 180] width 392 height 401
click at [769, 656] on span "Submit" at bounding box center [784, 660] width 392 height 20
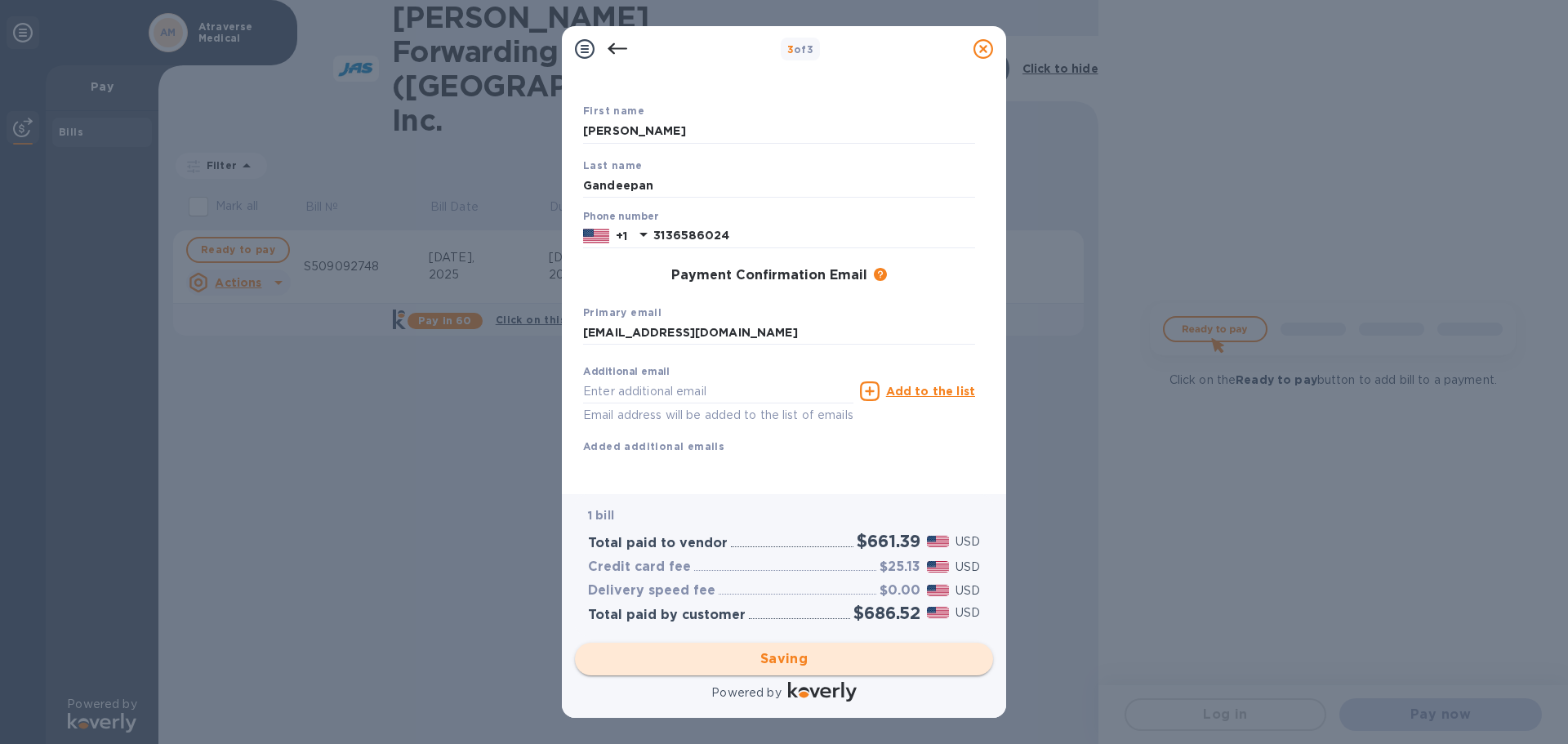
scroll to position [0, 0]
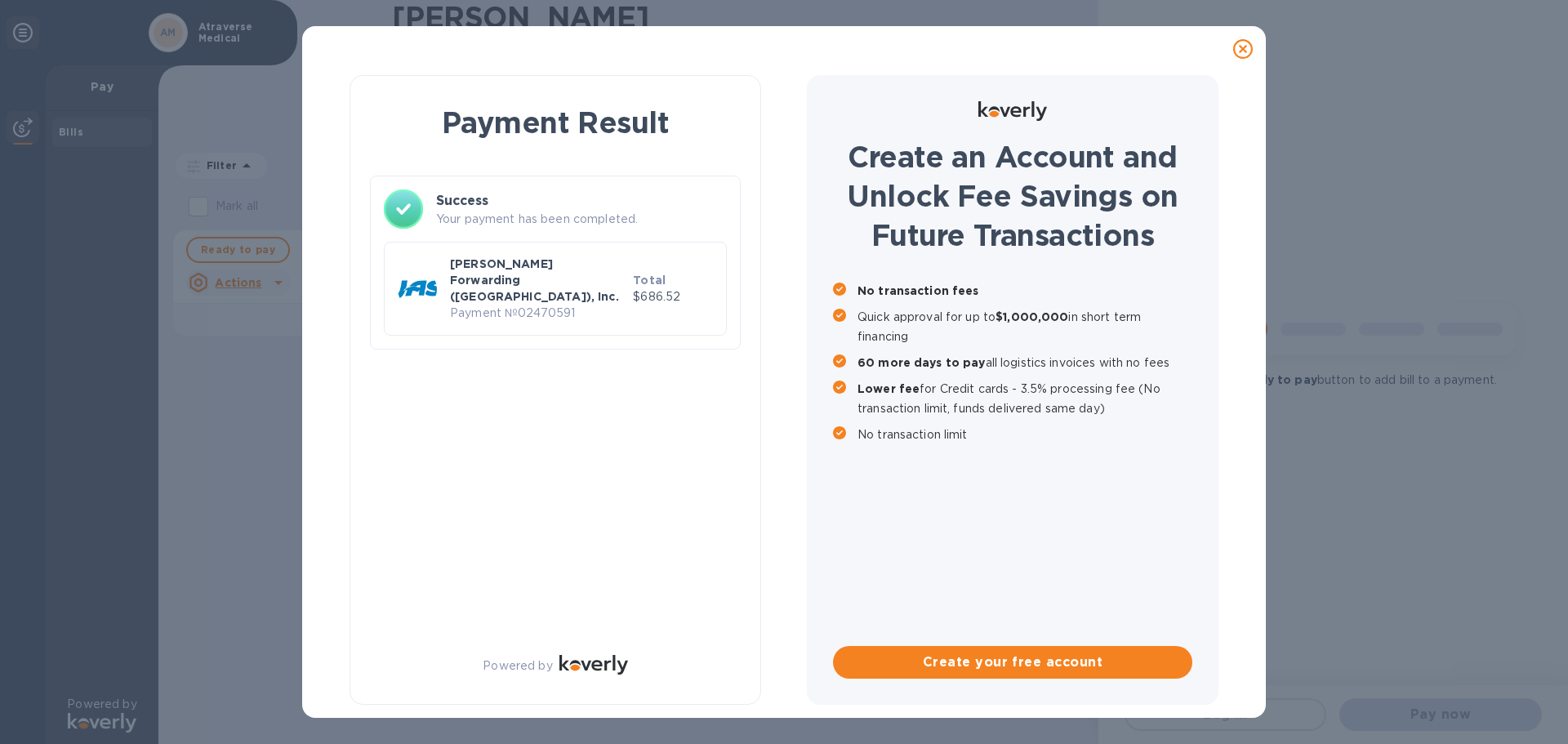
drag, startPoint x: 1560, startPoint y: 22, endPoint x: 1374, endPoint y: 522, distance: 533.5
click at [1361, 615] on div "Payment Result Success Your payment has been completed. [PERSON_NAME] Forwardin…" at bounding box center [784, 372] width 1568 height 744
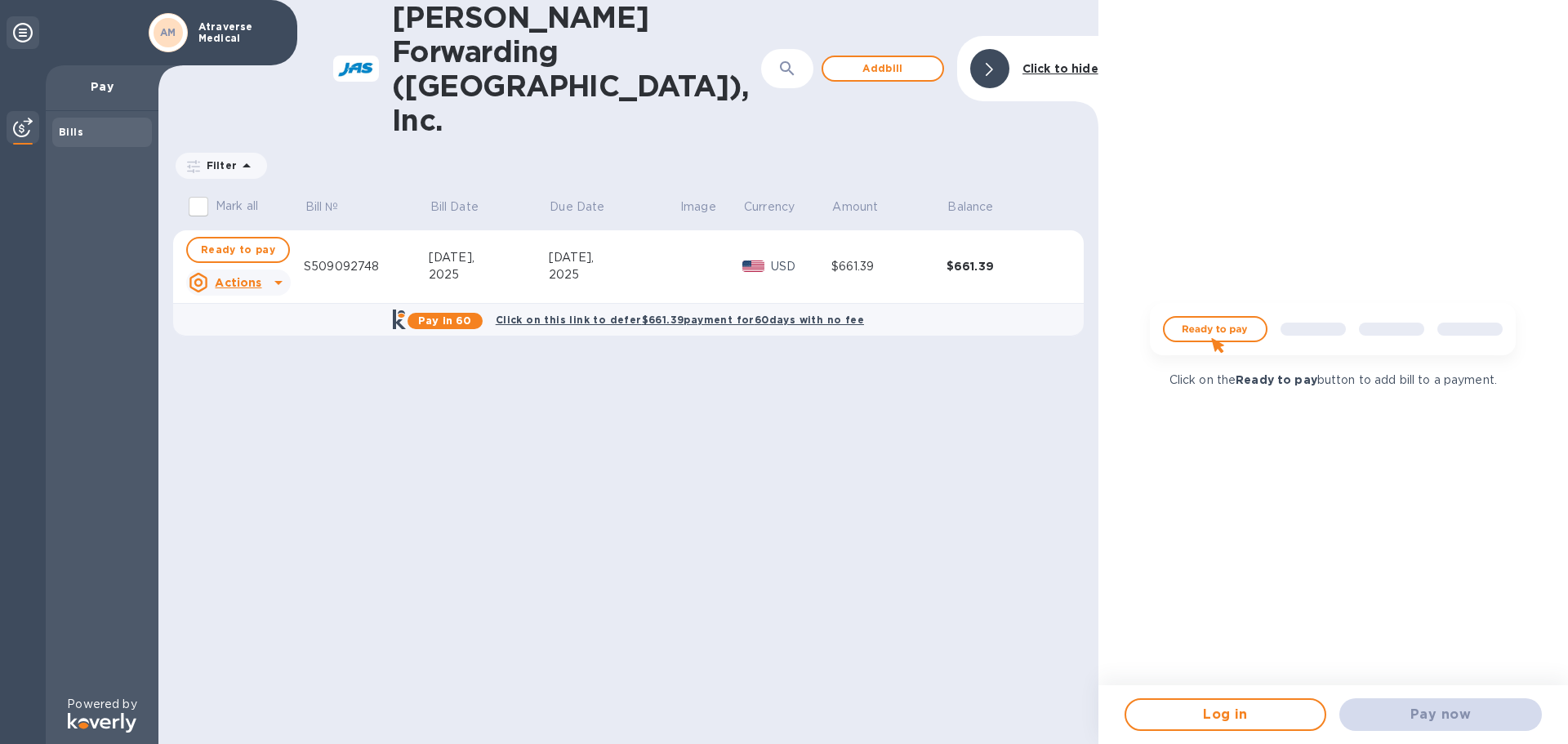
click at [1225, 215] on div "Click on the Ready to pay button to add bill to a payment." at bounding box center [1332, 343] width 469 height 685
click at [898, 429] on div "[PERSON_NAME] Forwarding ([GEOGRAPHIC_DATA]), Inc. ​ Add [PERSON_NAME] to hide …" at bounding box center [628, 372] width 940 height 744
